Goal: Find specific page/section: Find specific page/section

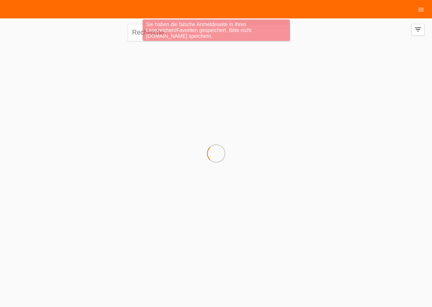
click at [203, 33] on div "Sie haben die falsche Anmeldeseite in Ihren Lesezeichen/Favoriten gespeichert. …" at bounding box center [216, 30] width 147 height 21
click at [140, 29] on div "Sie haben die falsche Anmeldeseite in Ihren Lesezeichen/Favoriten gespeichert. …" at bounding box center [216, 31] width 259 height 23
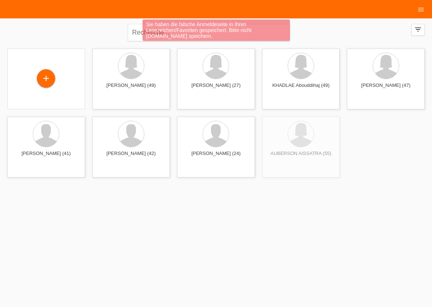
click at [140, 32] on div "Sie haben die falsche Anmeldeseite in Ihren Lesezeichen/Favoriten gespeichert. …" at bounding box center [216, 31] width 259 height 23
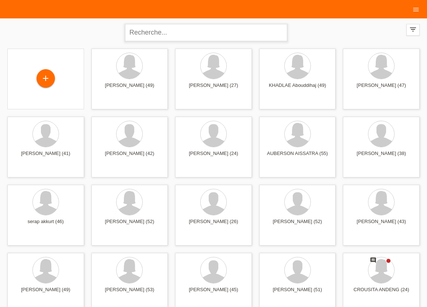
click at [141, 33] on input "text" at bounding box center [206, 32] width 162 height 17
type input "A"
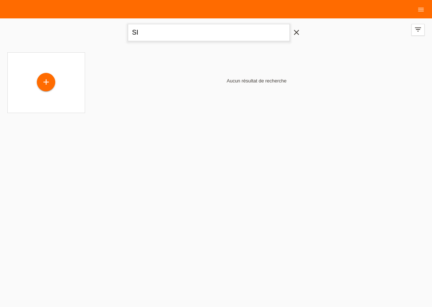
type input "S"
type input "AGUSTONI"
click at [420, 9] on icon "menu" at bounding box center [420, 9] width 7 height 7
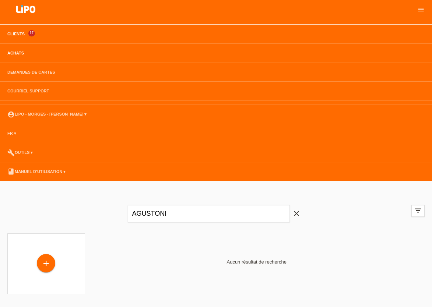
click at [16, 53] on link "Achats" at bounding box center [16, 53] width 24 height 4
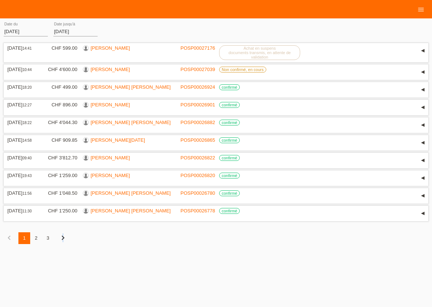
click at [63, 242] on icon "chevron_right" at bounding box center [63, 238] width 9 height 9
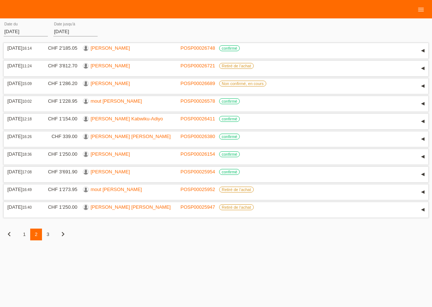
click at [63, 239] on icon "chevron_right" at bounding box center [63, 234] width 9 height 9
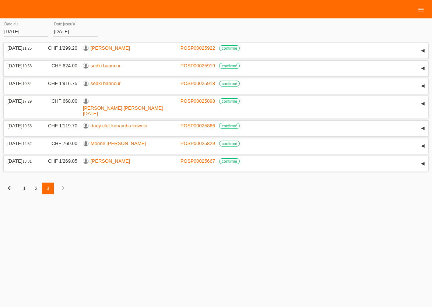
click at [64, 185] on icon "chevron_right" at bounding box center [63, 188] width 9 height 9
